Goal: Task Accomplishment & Management: Use online tool/utility

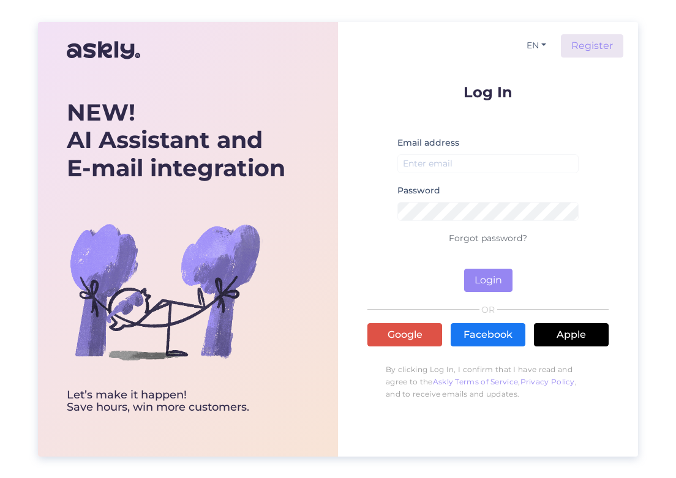
click at [463, 179] on small at bounding box center [487, 179] width 181 height 7
click at [467, 176] on small at bounding box center [487, 179] width 181 height 7
click at [483, 165] on input "email" at bounding box center [487, 163] width 181 height 19
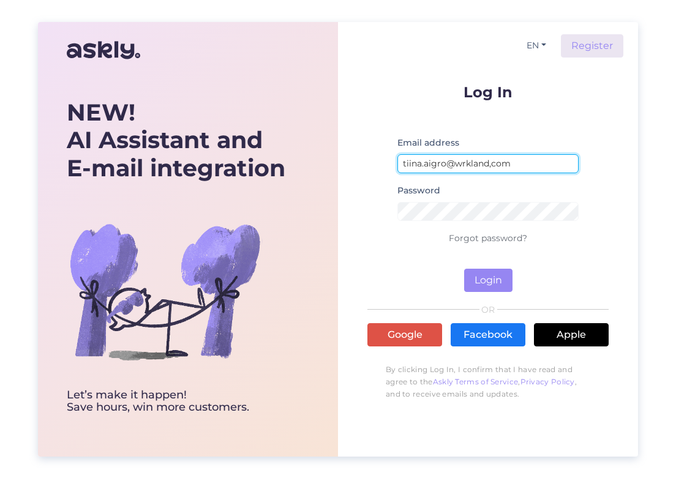
click at [494, 169] on input "tiina.aigro@wrkland,com" at bounding box center [487, 163] width 181 height 19
click at [491, 168] on input "tiina.aigro@wrkland,com" at bounding box center [487, 163] width 181 height 19
type input "[EMAIL_ADDRESS][DOMAIN_NAME]"
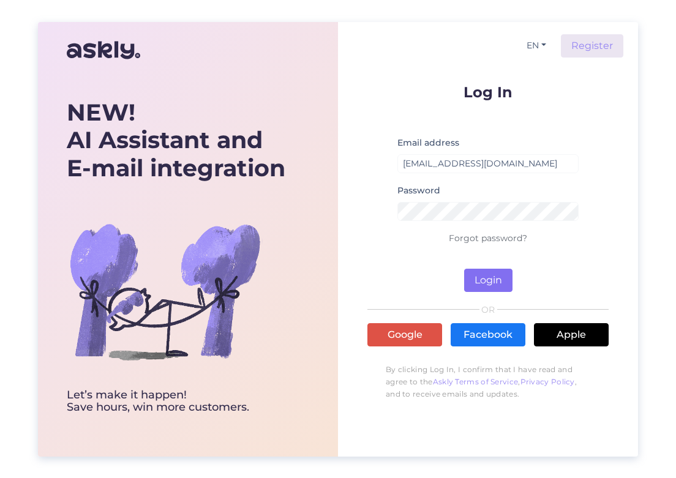
click at [504, 271] on button "Login" at bounding box center [488, 280] width 48 height 23
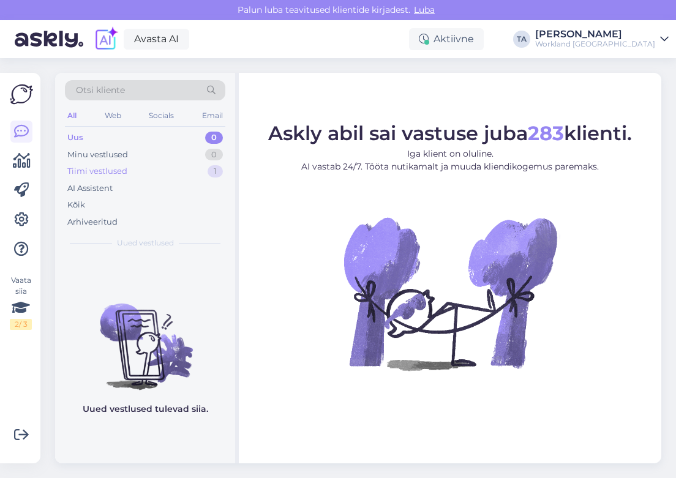
click at [173, 172] on div "Tiimi vestlused 1" at bounding box center [145, 171] width 160 height 17
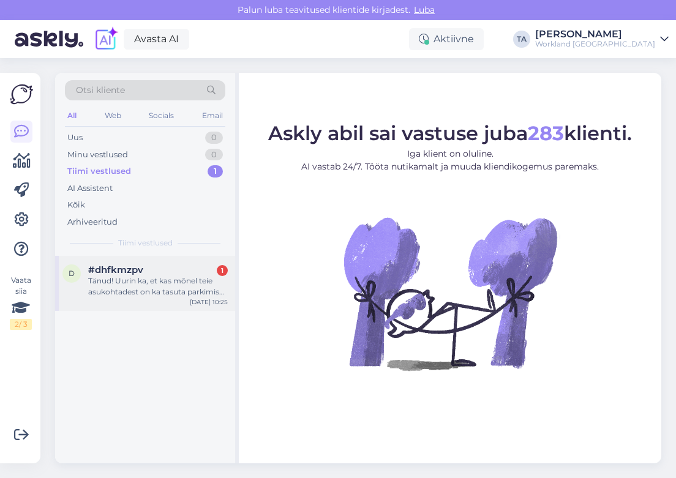
click at [160, 273] on div "#dhfkmzpv 1" at bounding box center [158, 269] width 140 height 11
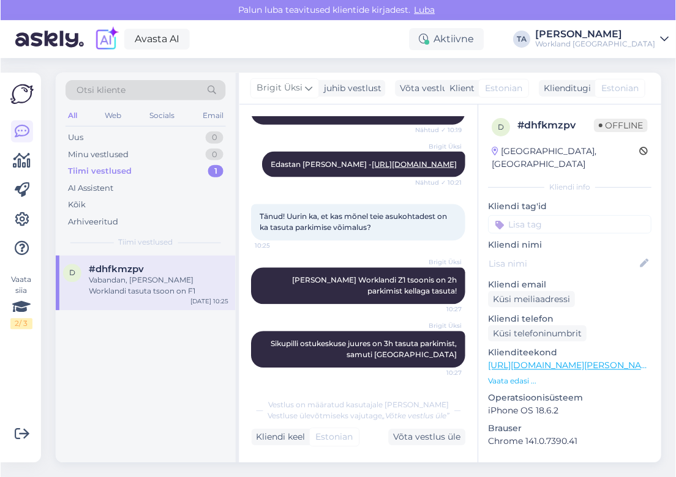
scroll to position [221, 0]
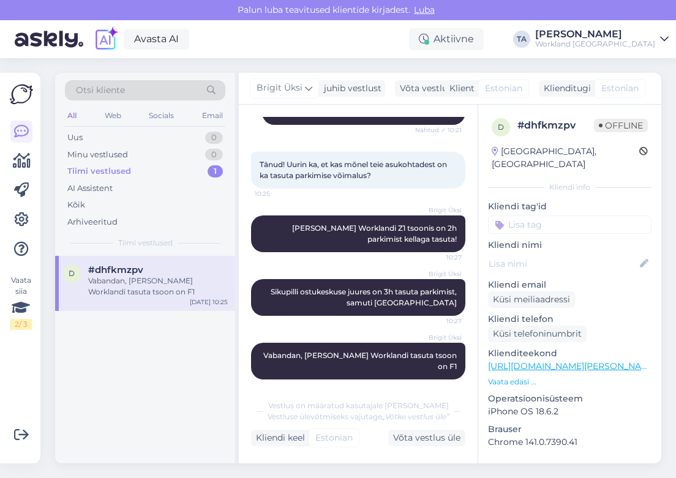
click at [174, 405] on div "d #dhfkmzpv Vabandan, [PERSON_NAME] Worklandi tasuta tsoon on F1 [DATE] 10:25" at bounding box center [145, 359] width 180 height 207
